Goal: Entertainment & Leisure: Consume media (video, audio)

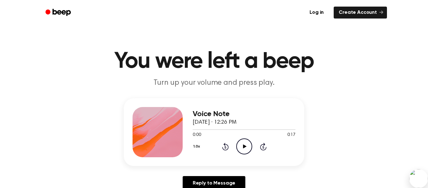
click at [240, 146] on icon "Play Audio" at bounding box center [244, 146] width 16 height 16
click at [242, 145] on icon "Play Audio" at bounding box center [244, 146] width 16 height 16
click at [243, 142] on icon "Play Audio" at bounding box center [244, 146] width 16 height 16
click at [244, 141] on icon "Play Audio" at bounding box center [244, 146] width 16 height 16
click at [244, 143] on icon "Play Audio" at bounding box center [244, 146] width 16 height 16
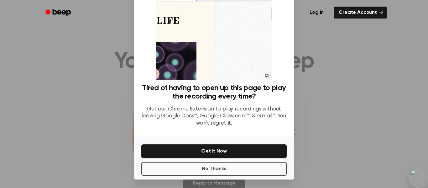
scroll to position [40, 0]
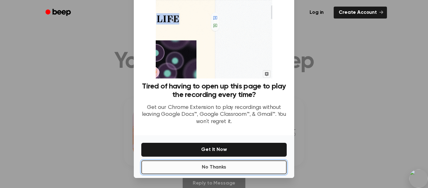
click at [192, 167] on button "No Thanks" at bounding box center [213, 167] width 145 height 14
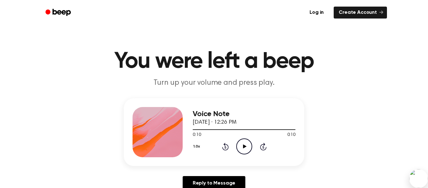
click at [244, 141] on icon "Play Audio" at bounding box center [244, 146] width 16 height 16
click at [247, 143] on icon "Play Audio" at bounding box center [244, 146] width 16 height 16
click at [198, 144] on button "1.0x" at bounding box center [197, 146] width 9 height 11
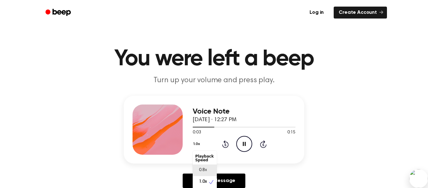
scroll to position [3, 0]
click at [206, 172] on div "0.8x" at bounding box center [205, 167] width 24 height 12
click at [197, 143] on button "0.8x" at bounding box center [198, 143] width 11 height 11
click at [209, 170] on icon at bounding box center [211, 170] width 6 height 6
click at [196, 146] on button "0.8x" at bounding box center [198, 143] width 11 height 11
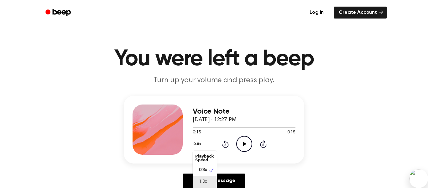
click at [198, 185] on div "1.0x" at bounding box center [205, 182] width 24 height 12
click at [244, 148] on icon "Play Audio" at bounding box center [244, 144] width 16 height 16
click at [197, 145] on button "1.0x" at bounding box center [197, 143] width 9 height 11
click at [206, 170] on span "0.8x" at bounding box center [203, 170] width 8 height 7
click at [196, 146] on button "0.8x" at bounding box center [198, 143] width 11 height 11
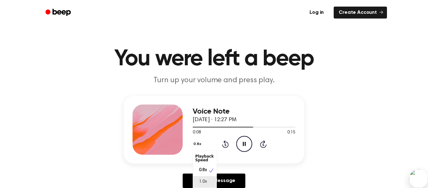
click at [198, 182] on div "1.0x" at bounding box center [201, 181] width 12 height 7
click at [249, 142] on icon "Pause Audio" at bounding box center [244, 144] width 16 height 16
click at [249, 142] on icon "Play Audio" at bounding box center [244, 144] width 16 height 16
click at [249, 142] on icon "Pause Audio" at bounding box center [244, 144] width 16 height 16
click at [249, 142] on icon "Play Audio" at bounding box center [244, 144] width 16 height 16
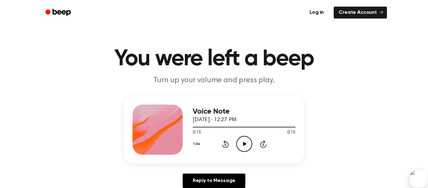
click at [249, 142] on icon "Play Audio" at bounding box center [244, 144] width 16 height 16
click at [235, 141] on div "1.0x Rewind 5 seconds Play Audio Skip 5 seconds" at bounding box center [244, 144] width 103 height 16
click at [239, 143] on icon "Play Audio" at bounding box center [244, 144] width 16 height 16
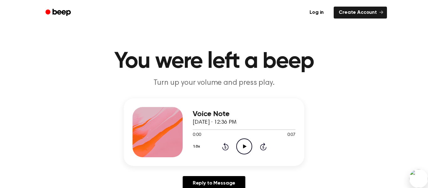
click at [244, 144] on icon "Play Audio" at bounding box center [244, 146] width 16 height 16
click at [243, 142] on icon "Play Audio" at bounding box center [244, 146] width 16 height 16
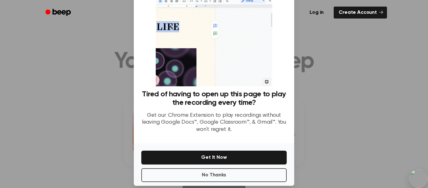
scroll to position [40, 0]
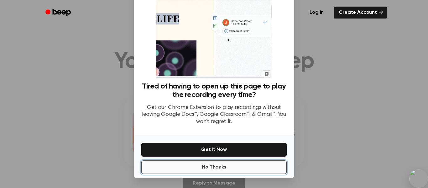
click at [220, 167] on button "No Thanks" at bounding box center [213, 167] width 145 height 14
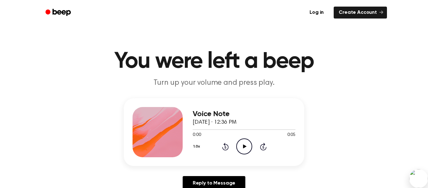
click at [238, 151] on circle at bounding box center [243, 145] width 15 height 15
click at [247, 149] on icon "Play Audio" at bounding box center [244, 146] width 16 height 16
click at [198, 145] on button "1.0x" at bounding box center [197, 146] width 9 height 11
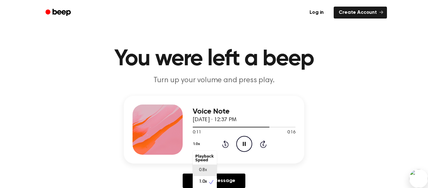
scroll to position [3, 0]
click at [231, 160] on div "Voice Note [DATE] · 12:37 PM 0:13 0:16 Your browser does not support the [objec…" at bounding box center [214, 129] width 180 height 68
click at [244, 143] on icon at bounding box center [244, 143] width 3 height 4
